Goal: Information Seeking & Learning: Learn about a topic

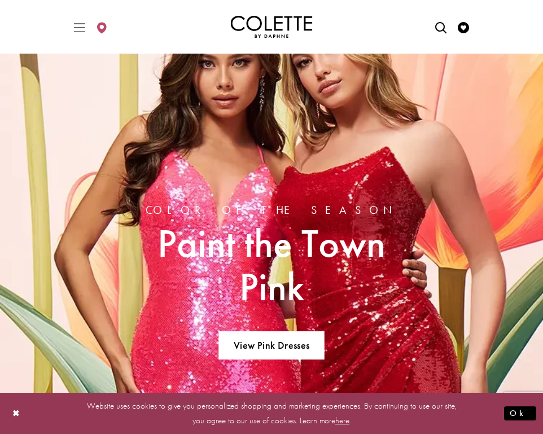
scroll to position [1817, 0]
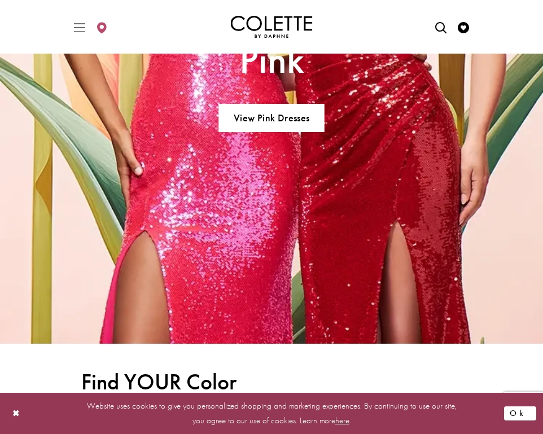
click at [529, 411] on button "Ok" at bounding box center [520, 413] width 32 height 14
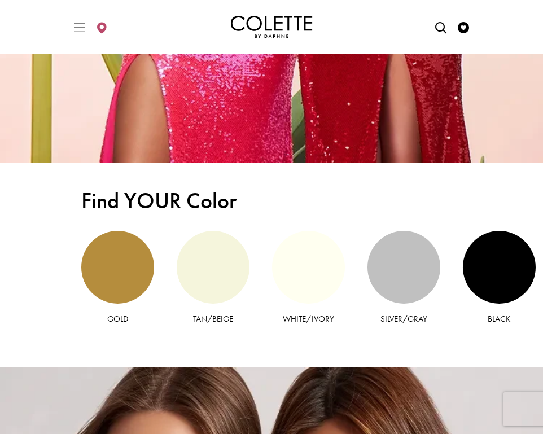
scroll to position [1998, 0]
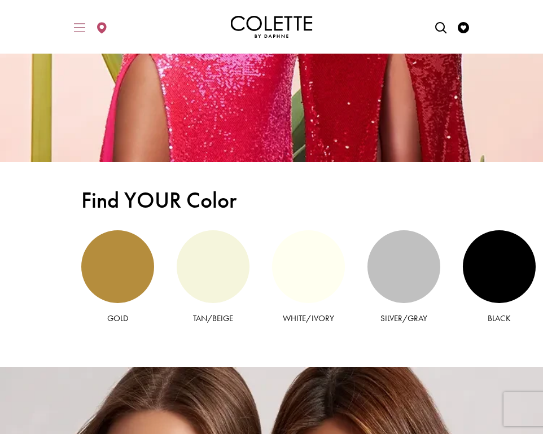
click at [77, 30] on icon "Toggle Main Navigation Menu" at bounding box center [79, 27] width 11 height 11
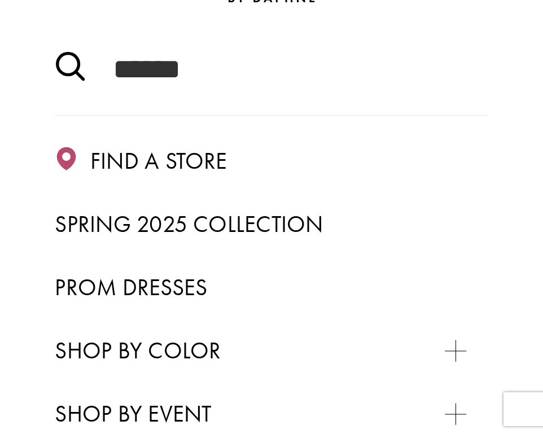
scroll to position [150, 0]
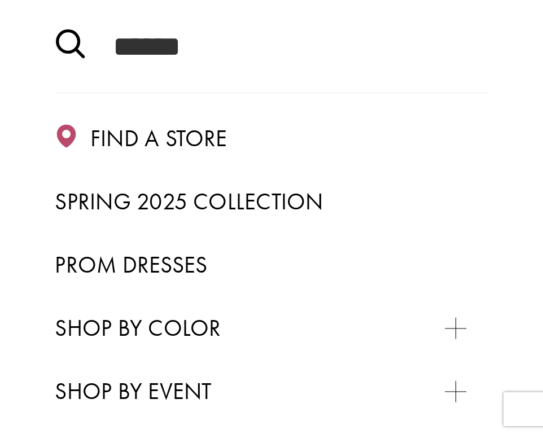
click at [143, 249] on link "Prom Dresses" at bounding box center [271, 265] width 433 height 37
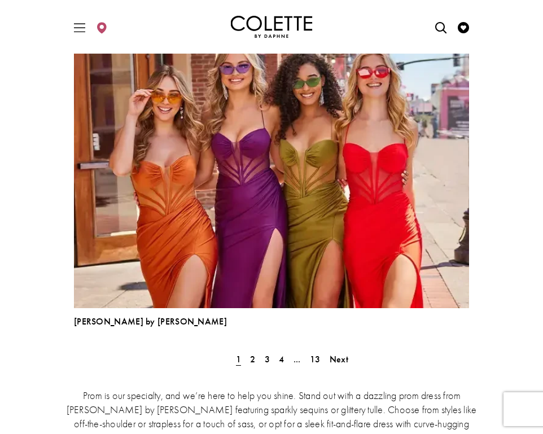
scroll to position [3100, 0]
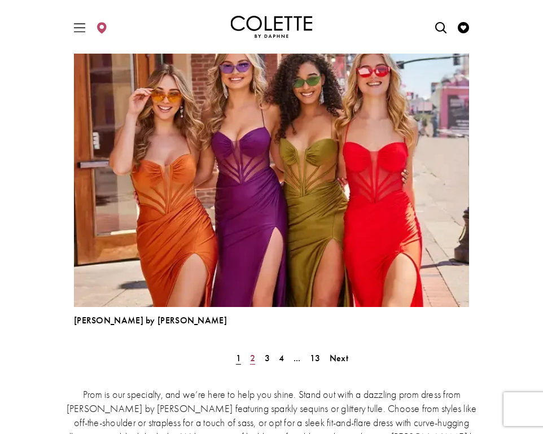
click at [252, 360] on span "2" at bounding box center [252, 358] width 5 height 12
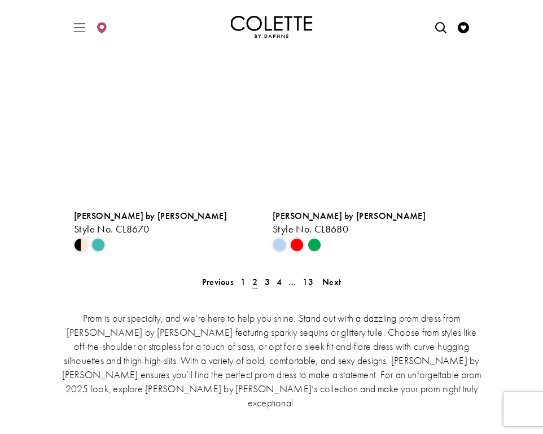
scroll to position [2585, 0]
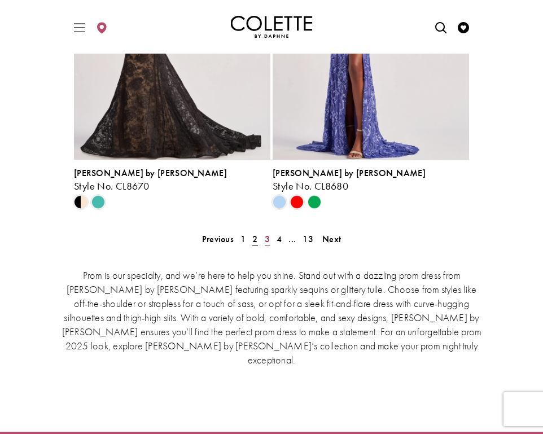
click at [266, 242] on span "3" at bounding box center [267, 239] width 5 height 12
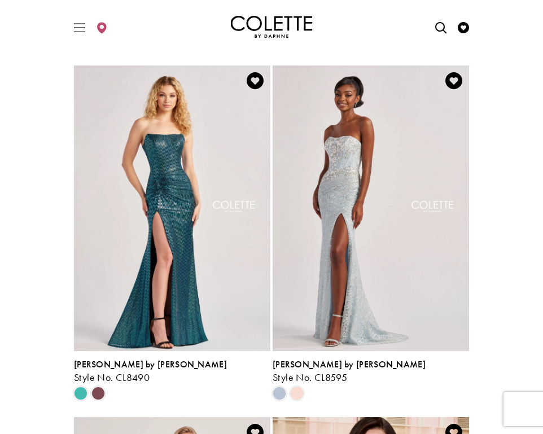
scroll to position [642, 0]
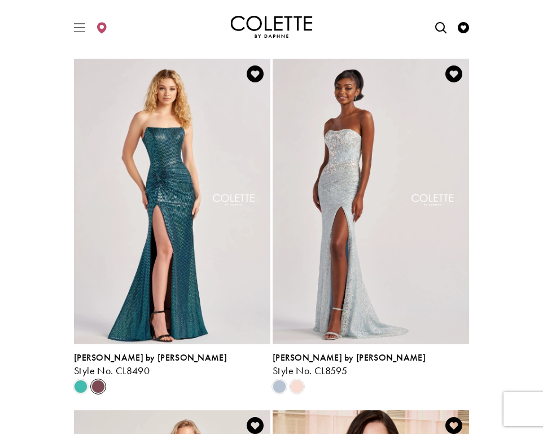
click at [94, 389] on span "Product List" at bounding box center [98, 387] width 14 height 14
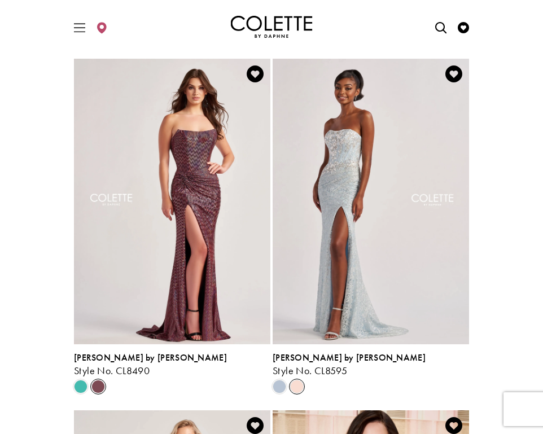
click at [295, 387] on span "Product List" at bounding box center [297, 387] width 14 height 14
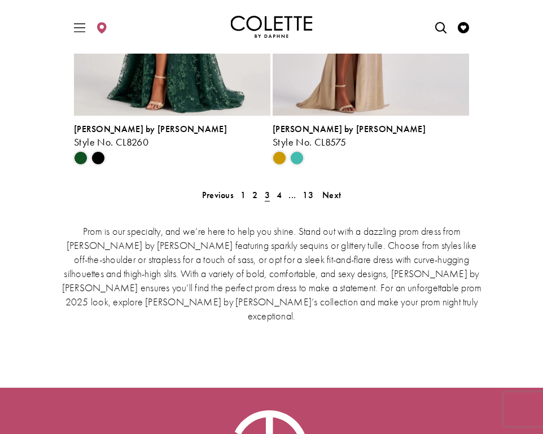
scroll to position [2648, 0]
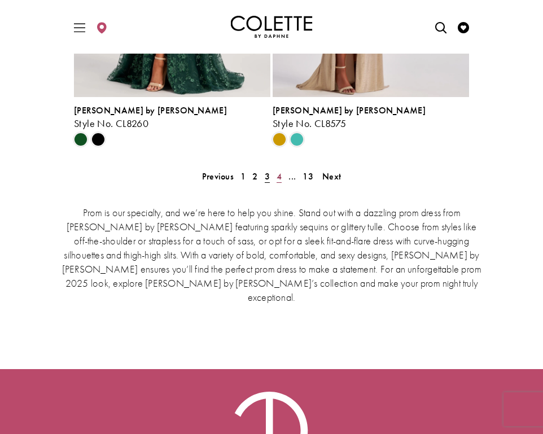
click at [283, 177] on link "4" at bounding box center [279, 176] width 12 height 16
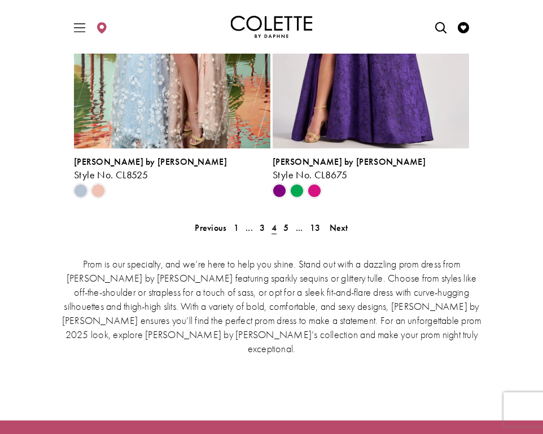
scroll to position [2704, 0]
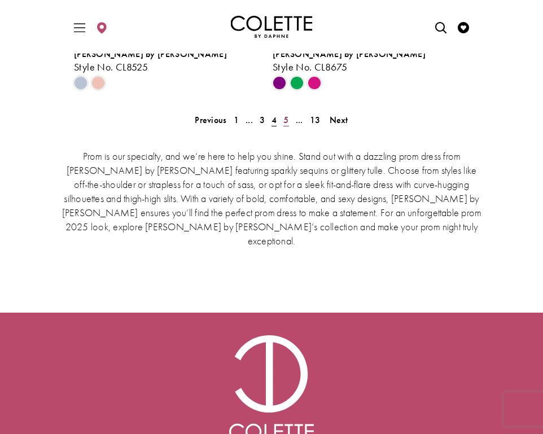
click at [288, 121] on span "5" at bounding box center [285, 120] width 5 height 12
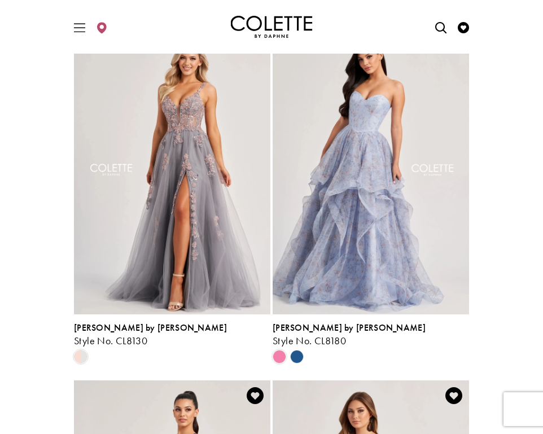
scroll to position [2071, 0]
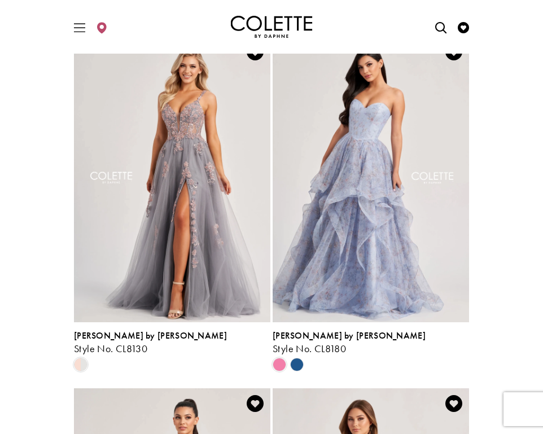
click at [375, 113] on img "Visit Colette by Daphne Style No. CL8180 Page" at bounding box center [371, 180] width 196 height 286
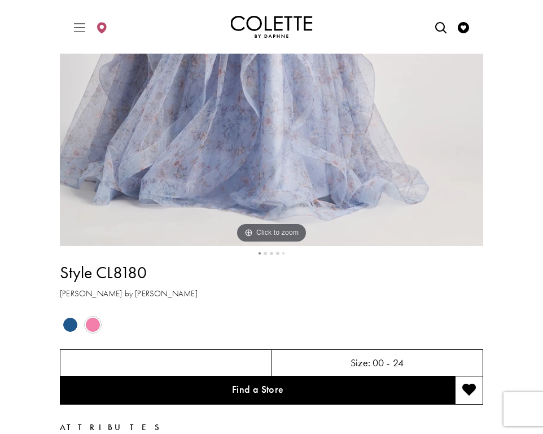
scroll to position [443, 0]
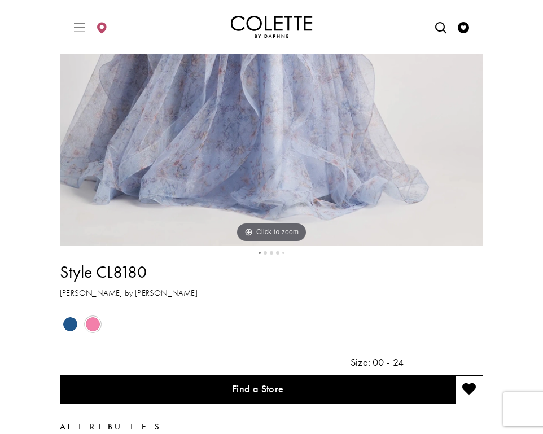
click at [71, 326] on span "Product color controls state depends on size chosen" at bounding box center [70, 324] width 14 height 14
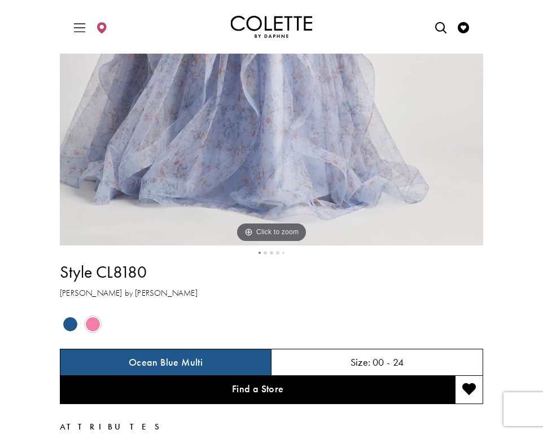
click at [71, 326] on span "Product color controls state depends on size chosen" at bounding box center [70, 324] width 14 height 14
click at [91, 326] on span "Product color controls state depends on size chosen" at bounding box center [93, 324] width 14 height 14
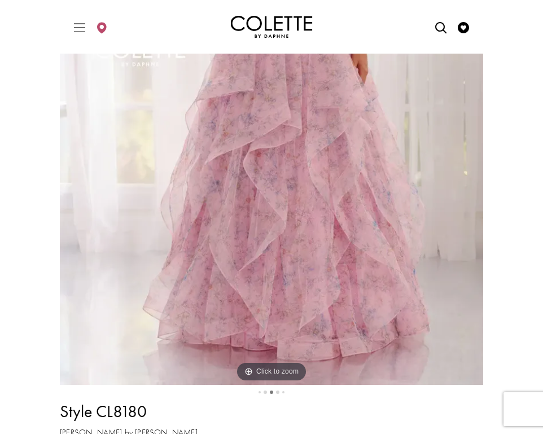
scroll to position [302, 0]
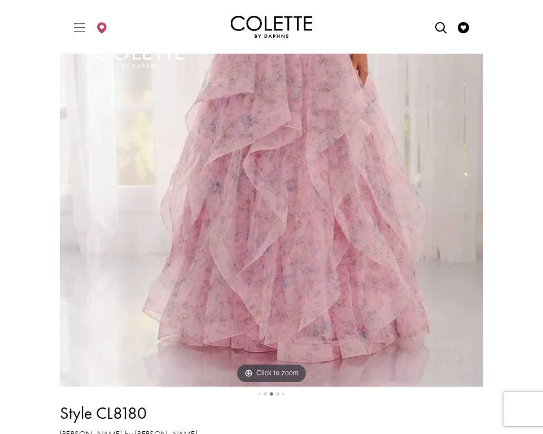
drag, startPoint x: 396, startPoint y: 159, endPoint x: 204, endPoint y: 159, distance: 191.3
click at [205, 159] on img "Full size Style CL8180 Colette by Daphne #2 Pink Multi frontface vertical pictu…" at bounding box center [271, 69] width 423 height 635
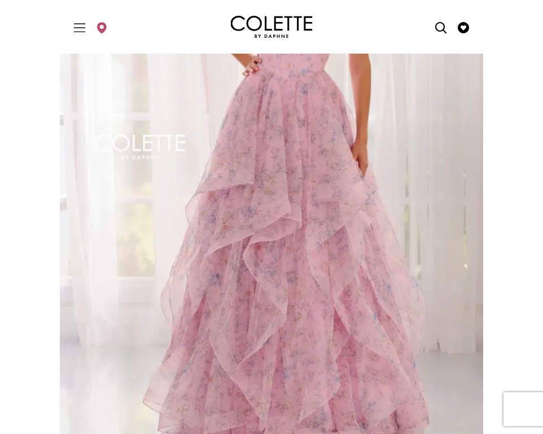
scroll to position [366, 0]
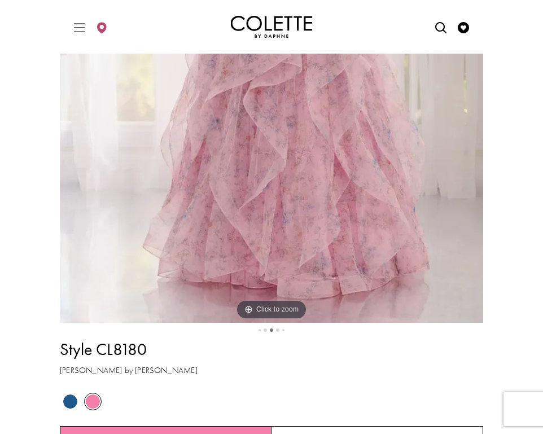
click at [72, 405] on span "Product color controls state depends on size chosen" at bounding box center [70, 401] width 14 height 14
click at [71, 404] on span "Product color controls state depends on size chosen" at bounding box center [70, 401] width 14 height 14
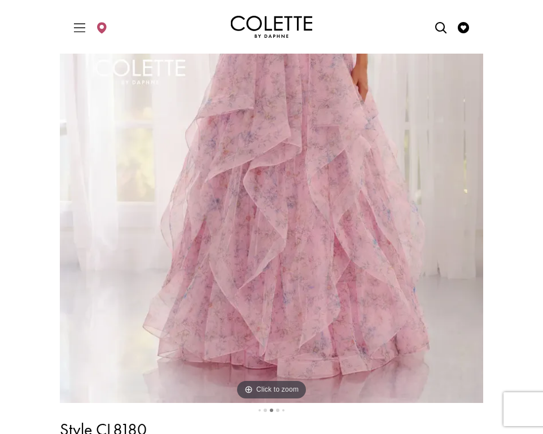
scroll to position [437, 0]
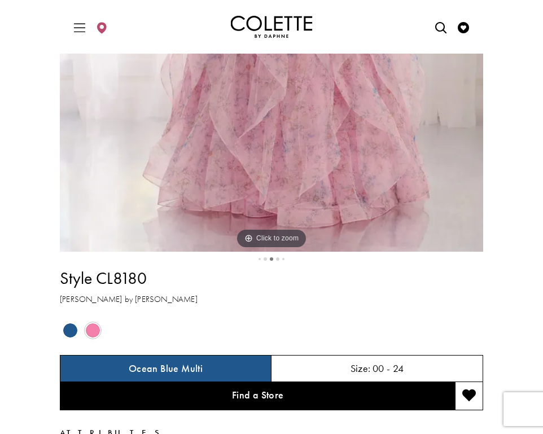
click at [68, 335] on span "Product color controls state depends on size chosen" at bounding box center [70, 330] width 14 height 14
click at [144, 367] on h5 "Ocean Blue Multi" at bounding box center [166, 368] width 74 height 11
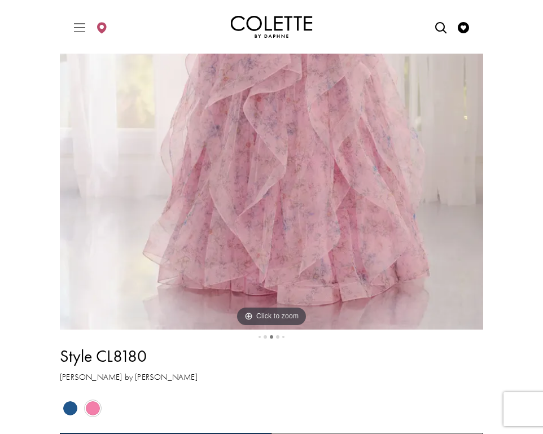
scroll to position [354, 0]
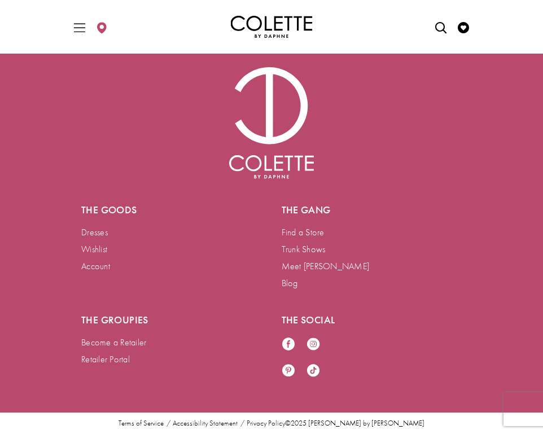
scroll to position [1156, 0]
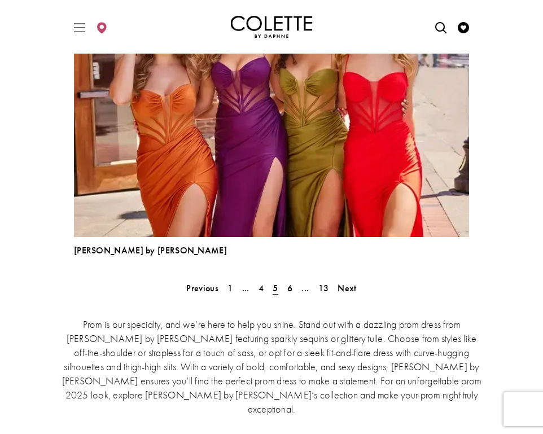
scroll to position [3172, 0]
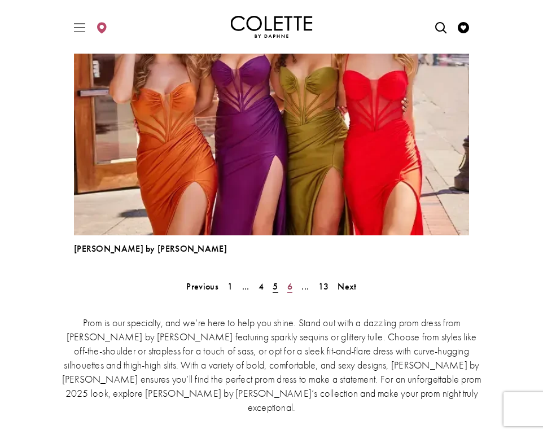
click at [291, 286] on span "6" at bounding box center [289, 286] width 5 height 12
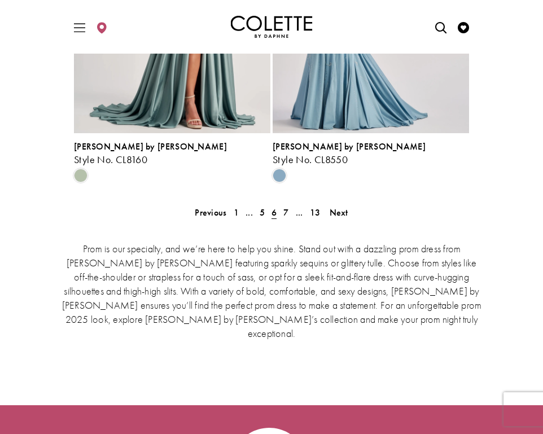
scroll to position [2617, 0]
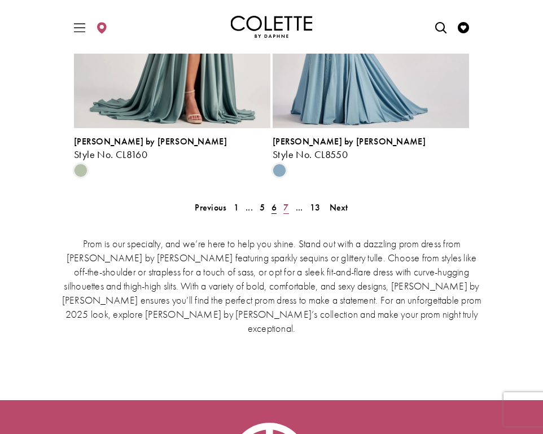
click at [288, 205] on span "7" at bounding box center [285, 207] width 5 height 12
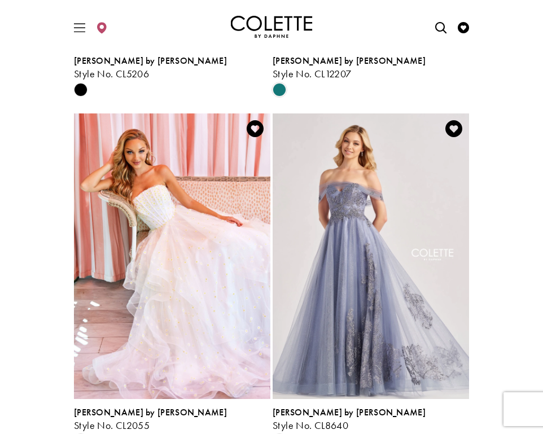
scroll to position [1698, 0]
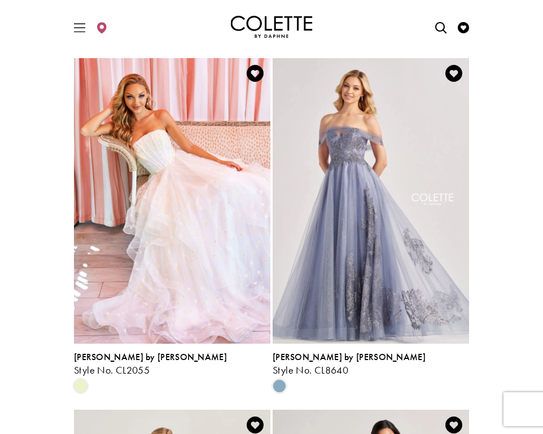
click at [162, 210] on img "Visit Colette by Daphne Style No. CL2055 Page" at bounding box center [172, 201] width 196 height 286
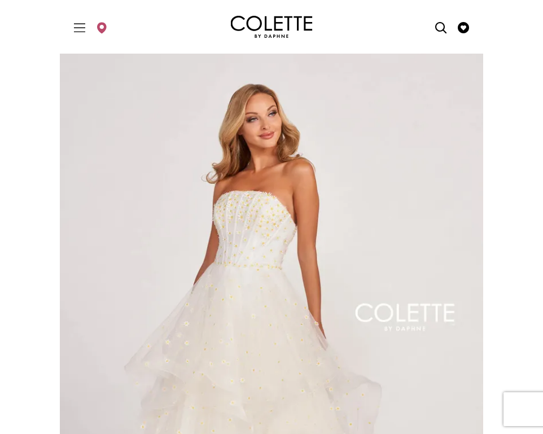
scroll to position [29, 0]
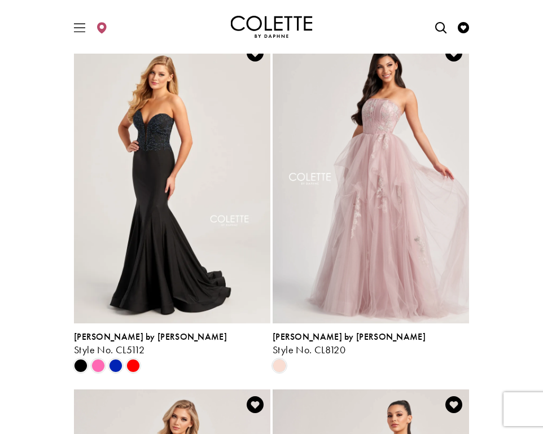
scroll to position [2387, 0]
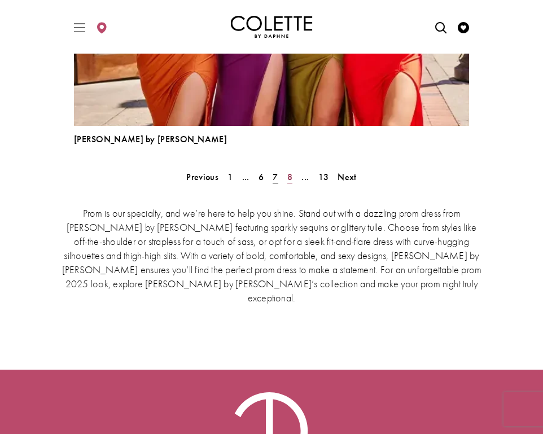
click at [287, 173] on span "8" at bounding box center [289, 177] width 5 height 12
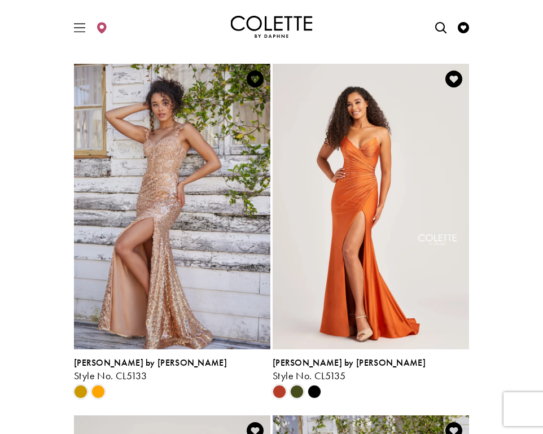
scroll to position [1693, 0]
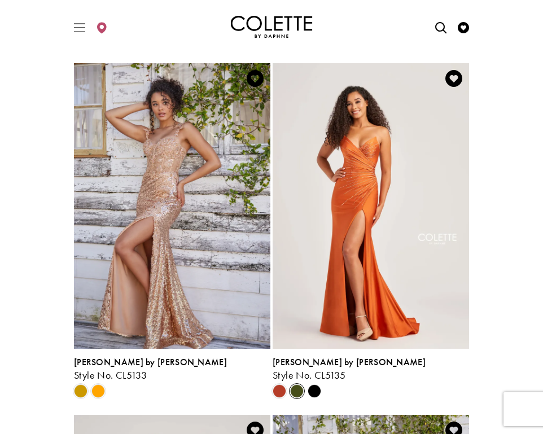
click at [296, 394] on span "Product List" at bounding box center [297, 391] width 14 height 14
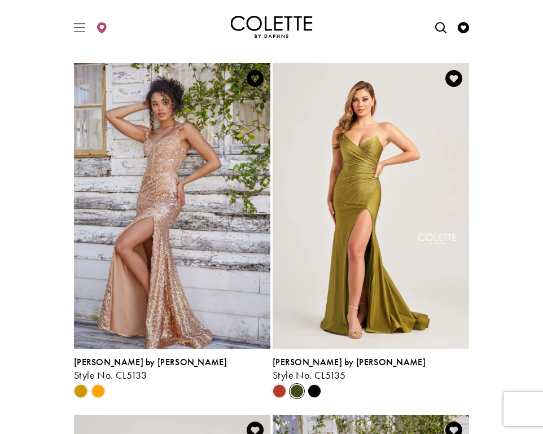
click at [318, 396] on polygon "Product List" at bounding box center [313, 390] width 17 height 17
click at [315, 392] on polygon "Product List" at bounding box center [313, 390] width 17 height 17
click at [279, 393] on span "Product List" at bounding box center [280, 391] width 14 height 14
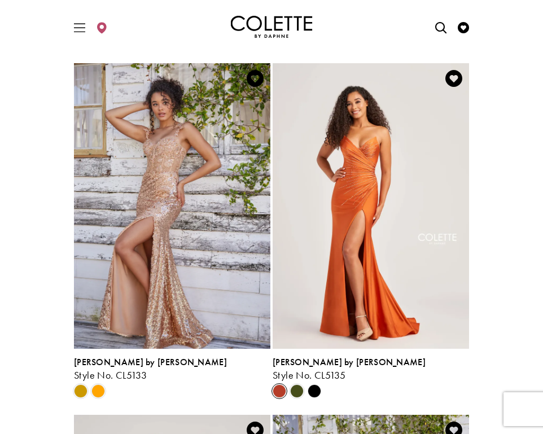
click at [317, 389] on polygon "Product List" at bounding box center [313, 390] width 17 height 17
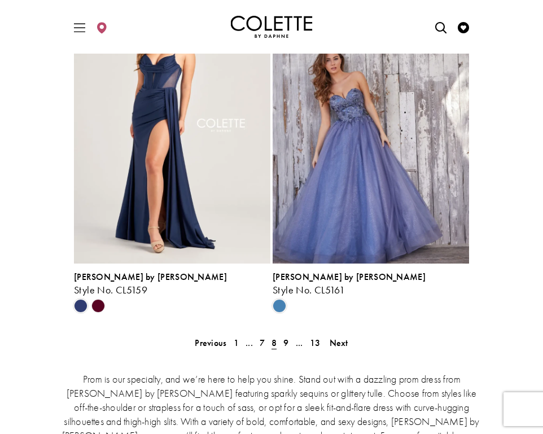
scroll to position [2482, 0]
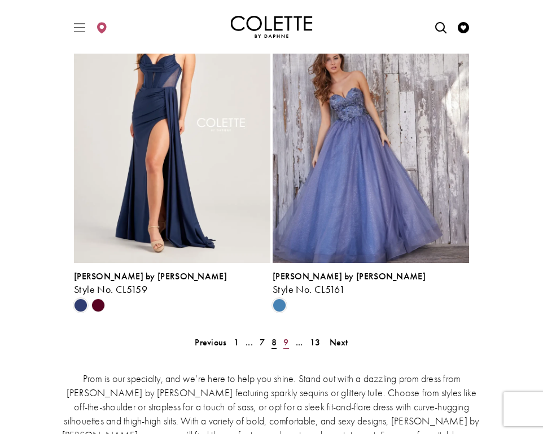
click at [287, 342] on span "9" at bounding box center [285, 342] width 5 height 12
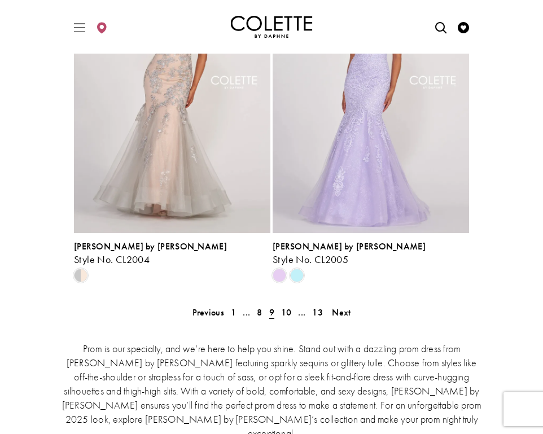
scroll to position [2560, 0]
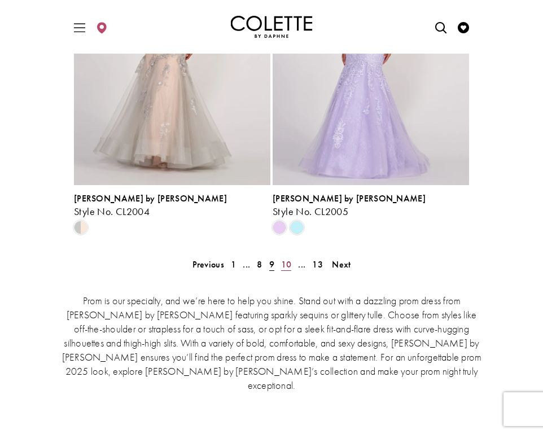
click at [284, 265] on span "10" at bounding box center [286, 264] width 11 height 12
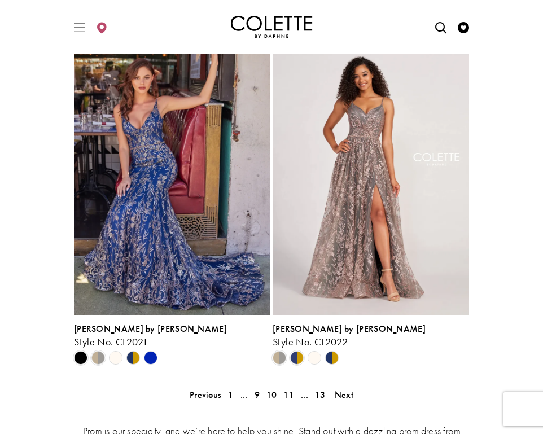
scroll to position [2518, 0]
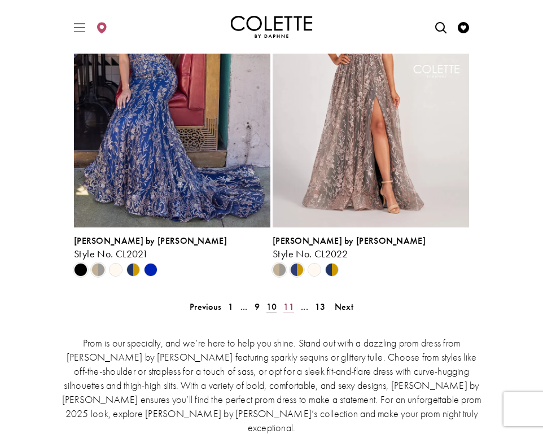
click at [291, 308] on span "11" at bounding box center [288, 307] width 11 height 12
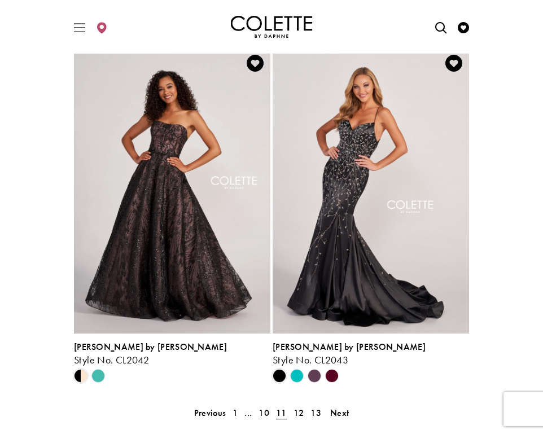
scroll to position [2479, 0]
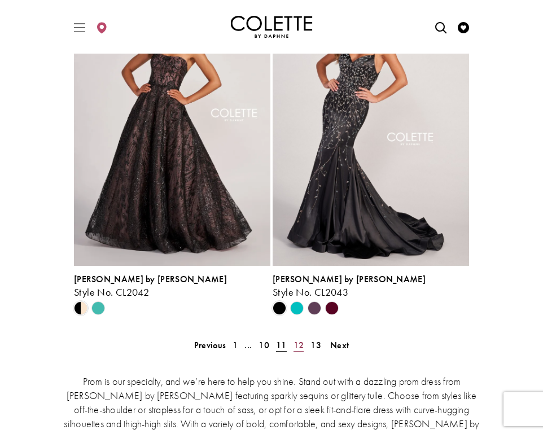
click at [299, 342] on span "12" at bounding box center [298, 345] width 11 height 12
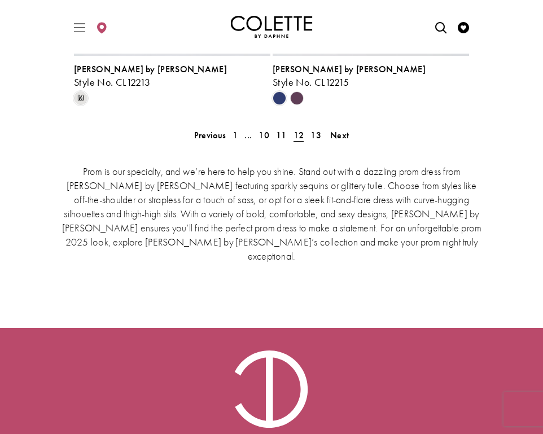
scroll to position [2704, 0]
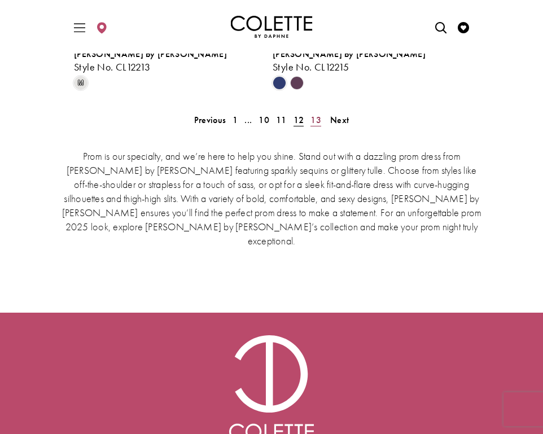
click at [319, 120] on span "13" at bounding box center [315, 120] width 11 height 12
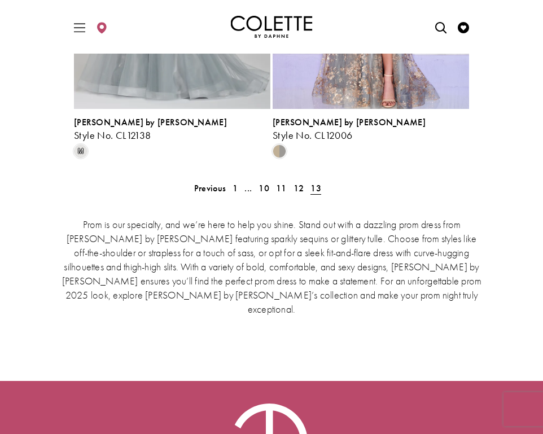
scroll to position [1935, 0]
